Goal: Task Accomplishment & Management: Manage account settings

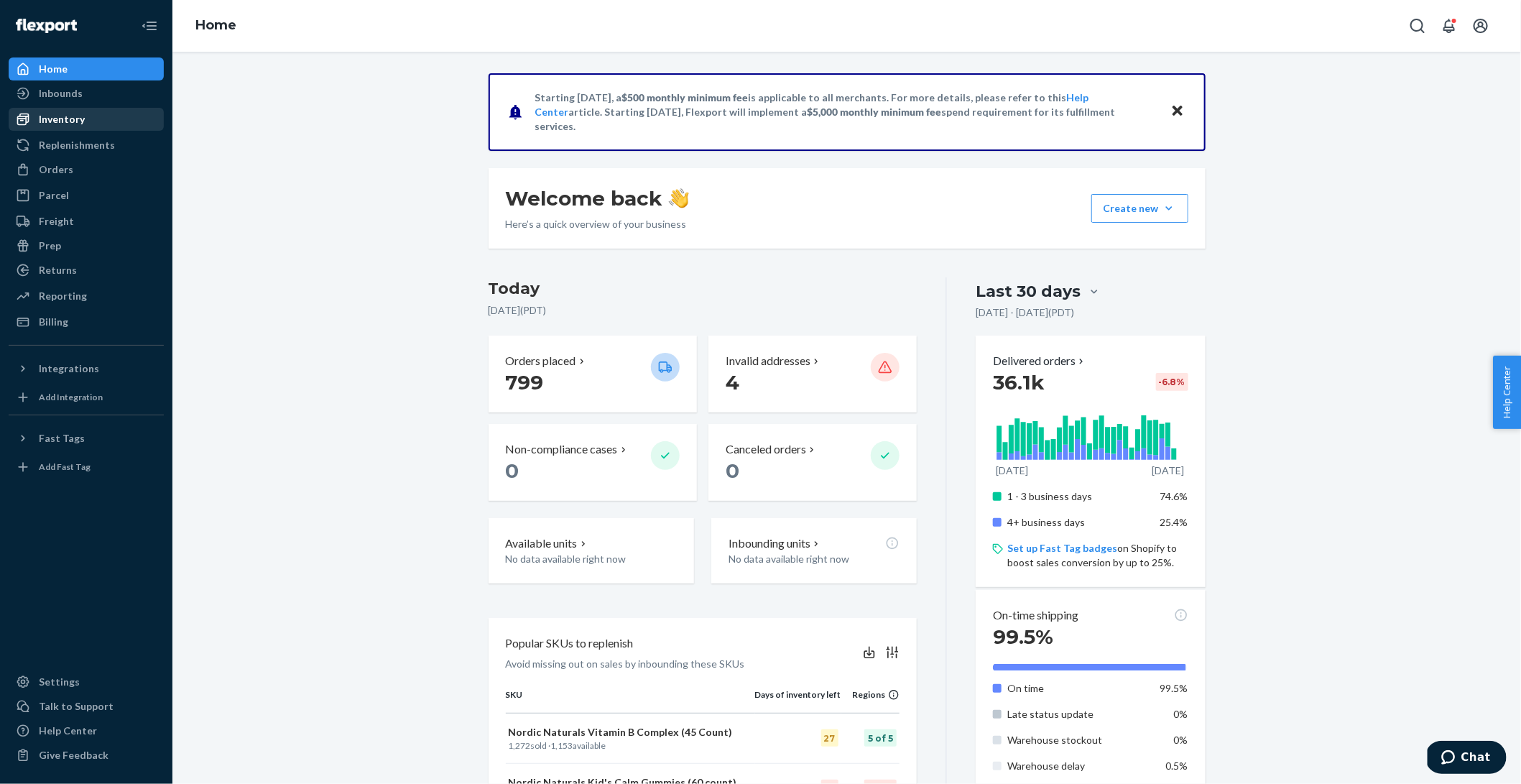
click at [67, 117] on div "Inventory" at bounding box center [61, 119] width 46 height 14
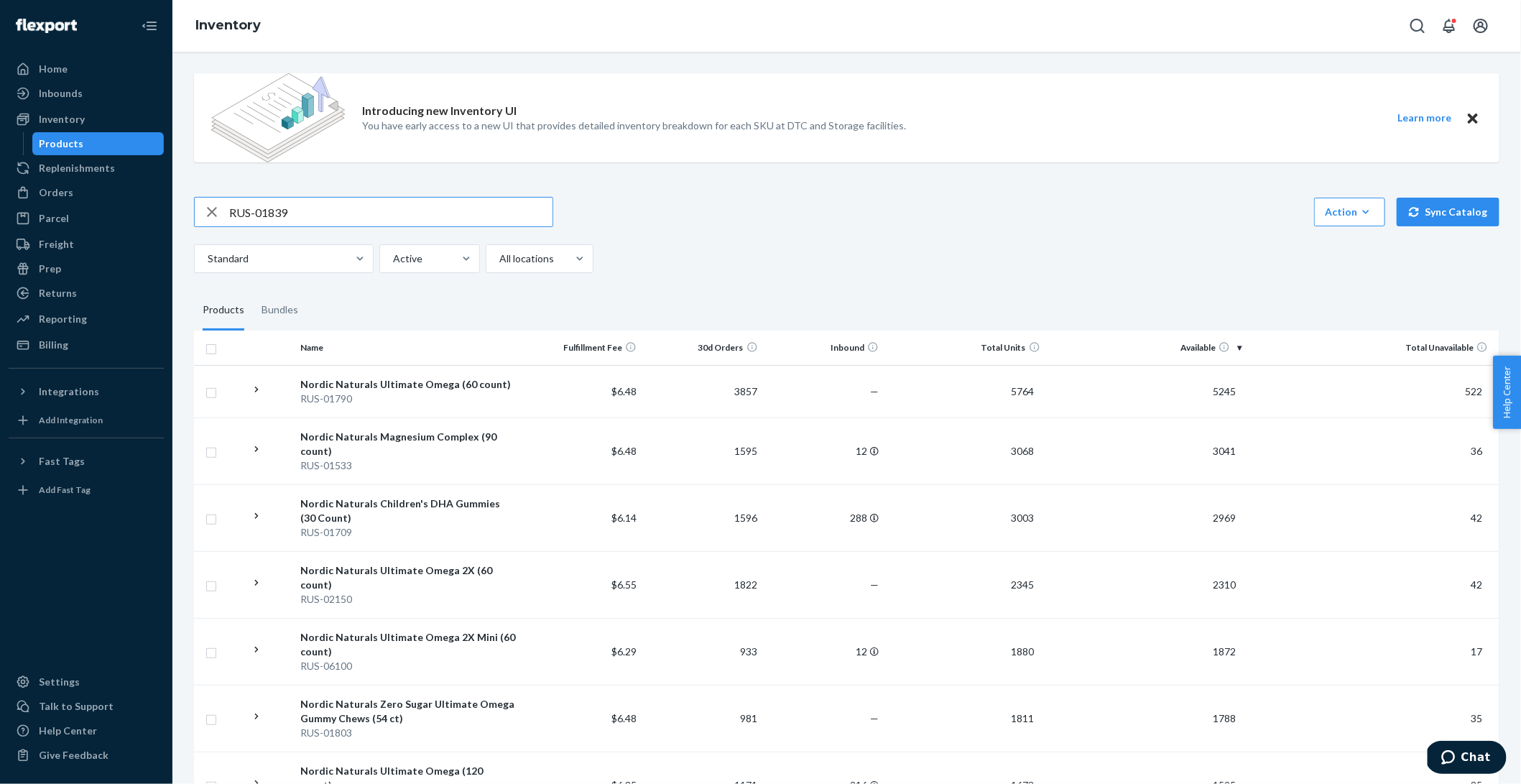
type input "RUS-01839"
